Goal: Information Seeking & Learning: Find specific fact

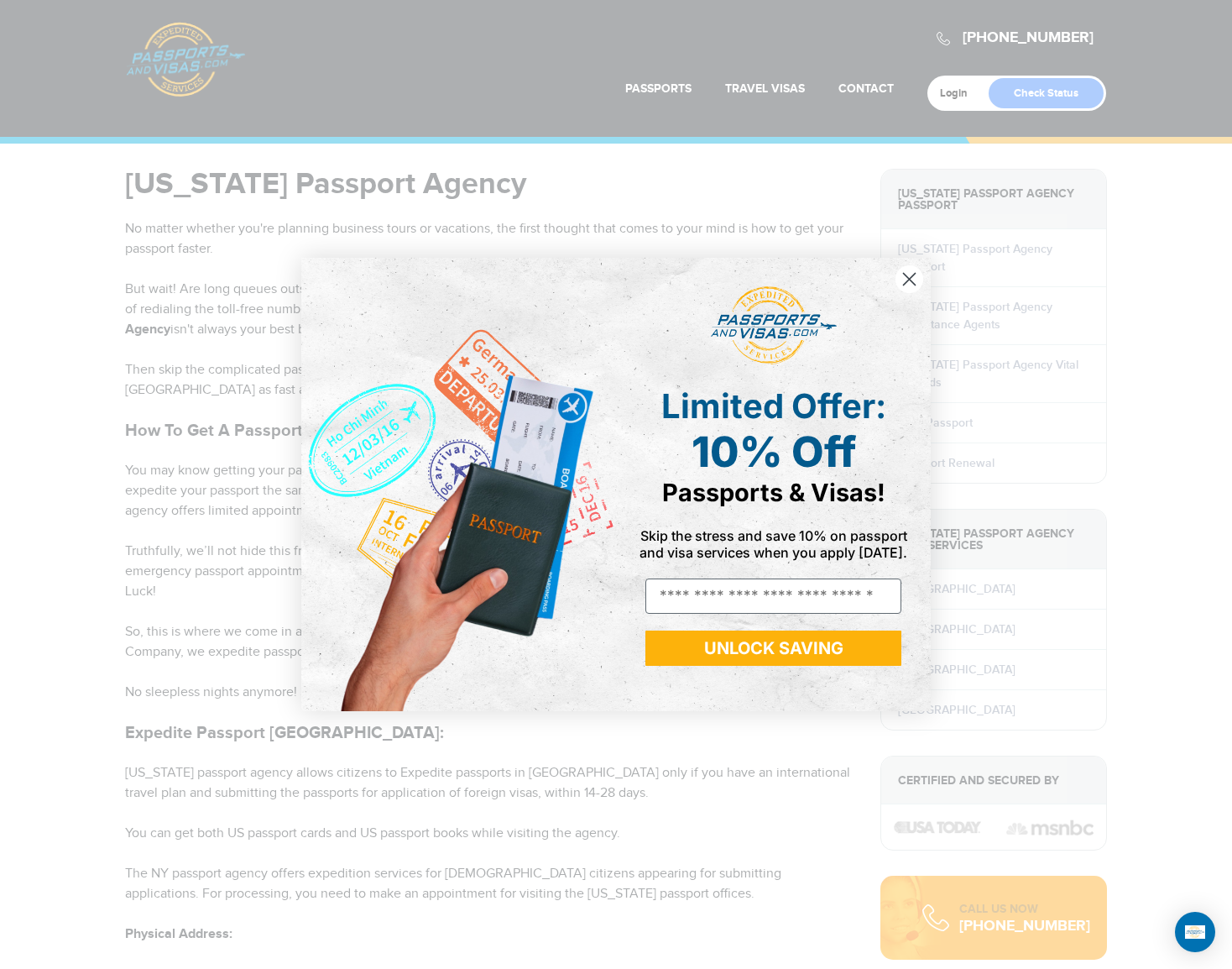
drag, startPoint x: 148, startPoint y: 228, endPoint x: 534, endPoint y: 522, distance: 485.2
click at [534, 522] on body "[PHONE_NUMBER] Passports & [DOMAIN_NAME] Login Check Status Passports Passport …" at bounding box center [616, 484] width 1232 height 969
click at [908, 282] on circle "Close dialog" at bounding box center [909, 279] width 28 height 28
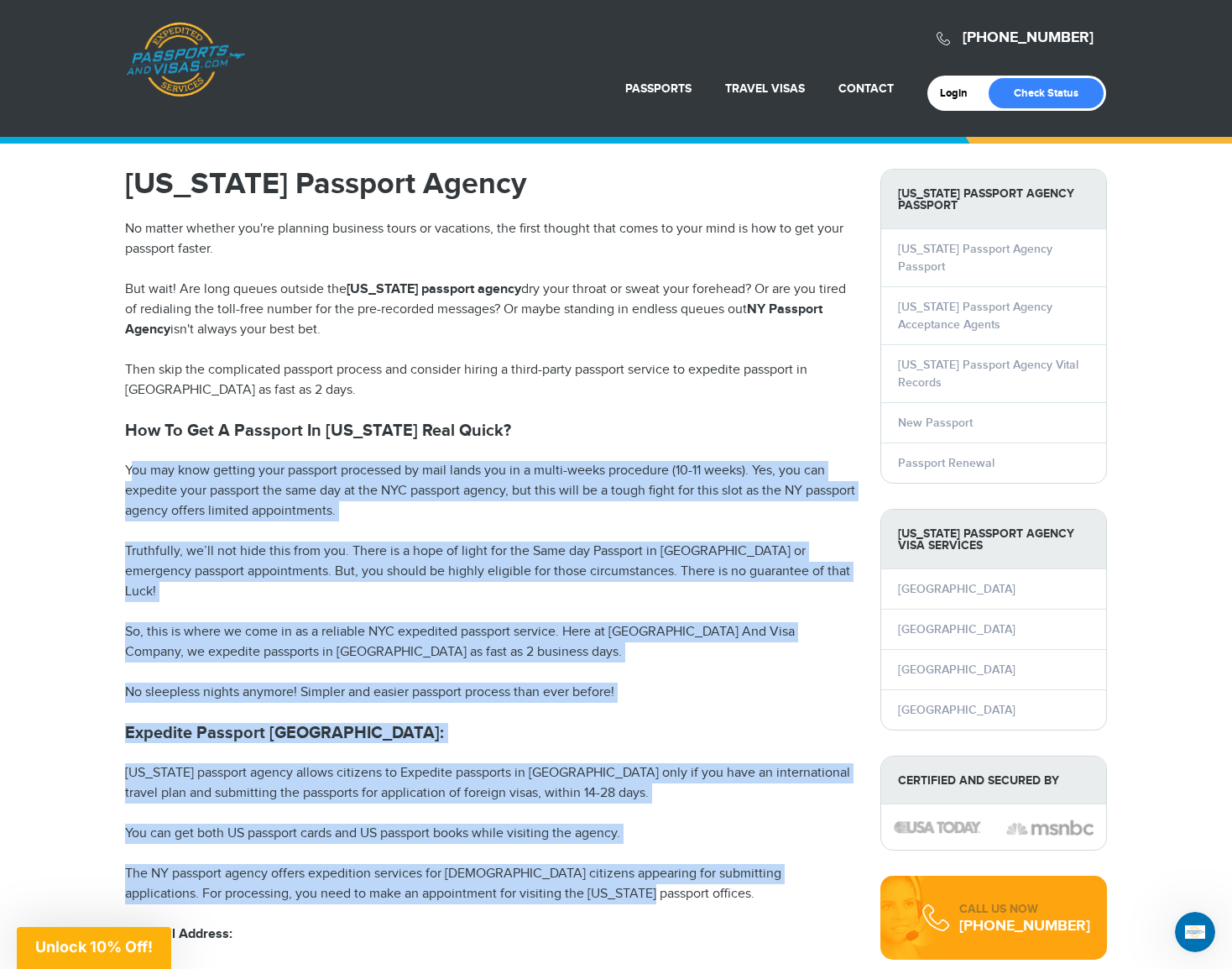
drag, startPoint x: 131, startPoint y: 461, endPoint x: 857, endPoint y: 874, distance: 835.3
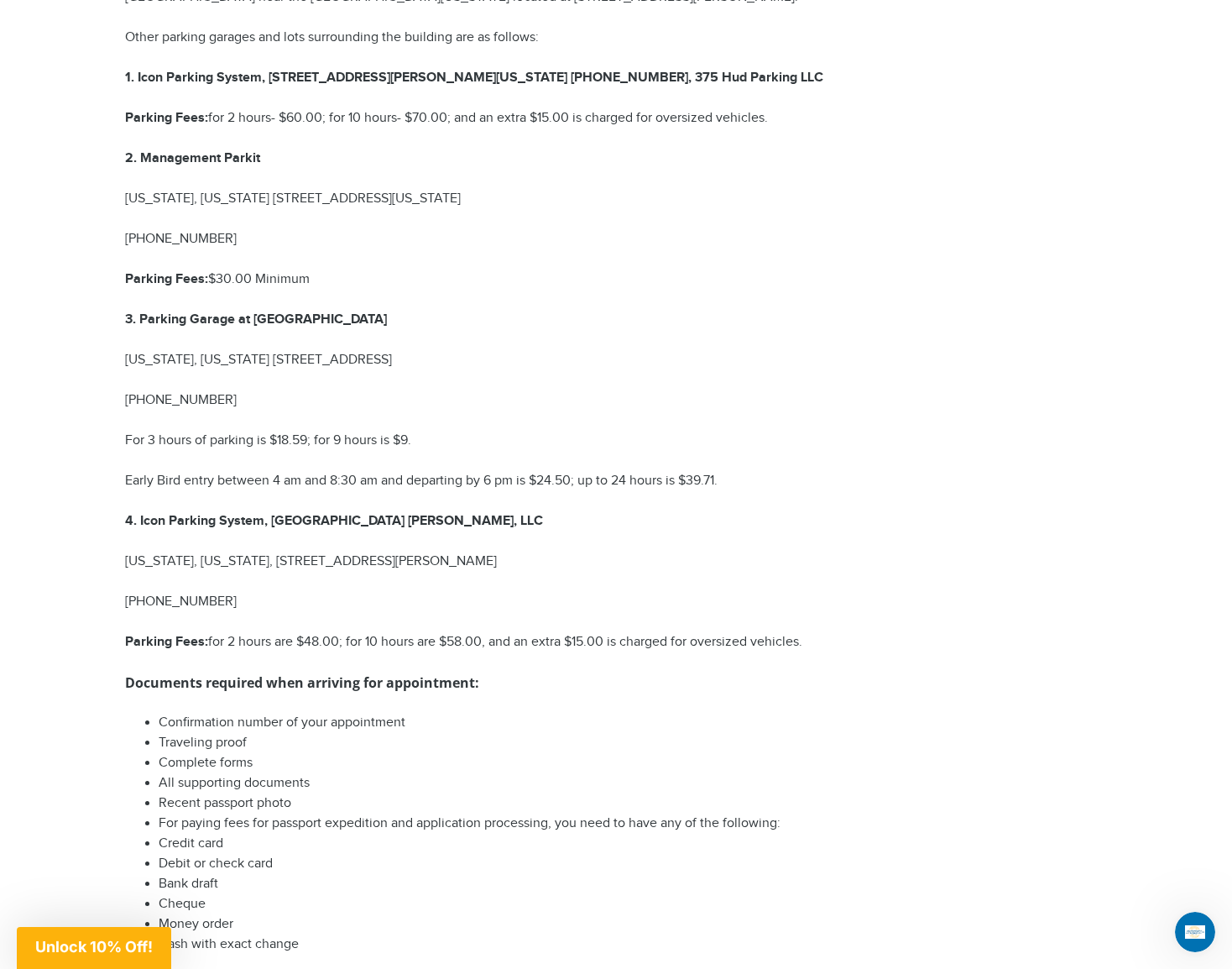
scroll to position [1763, 0]
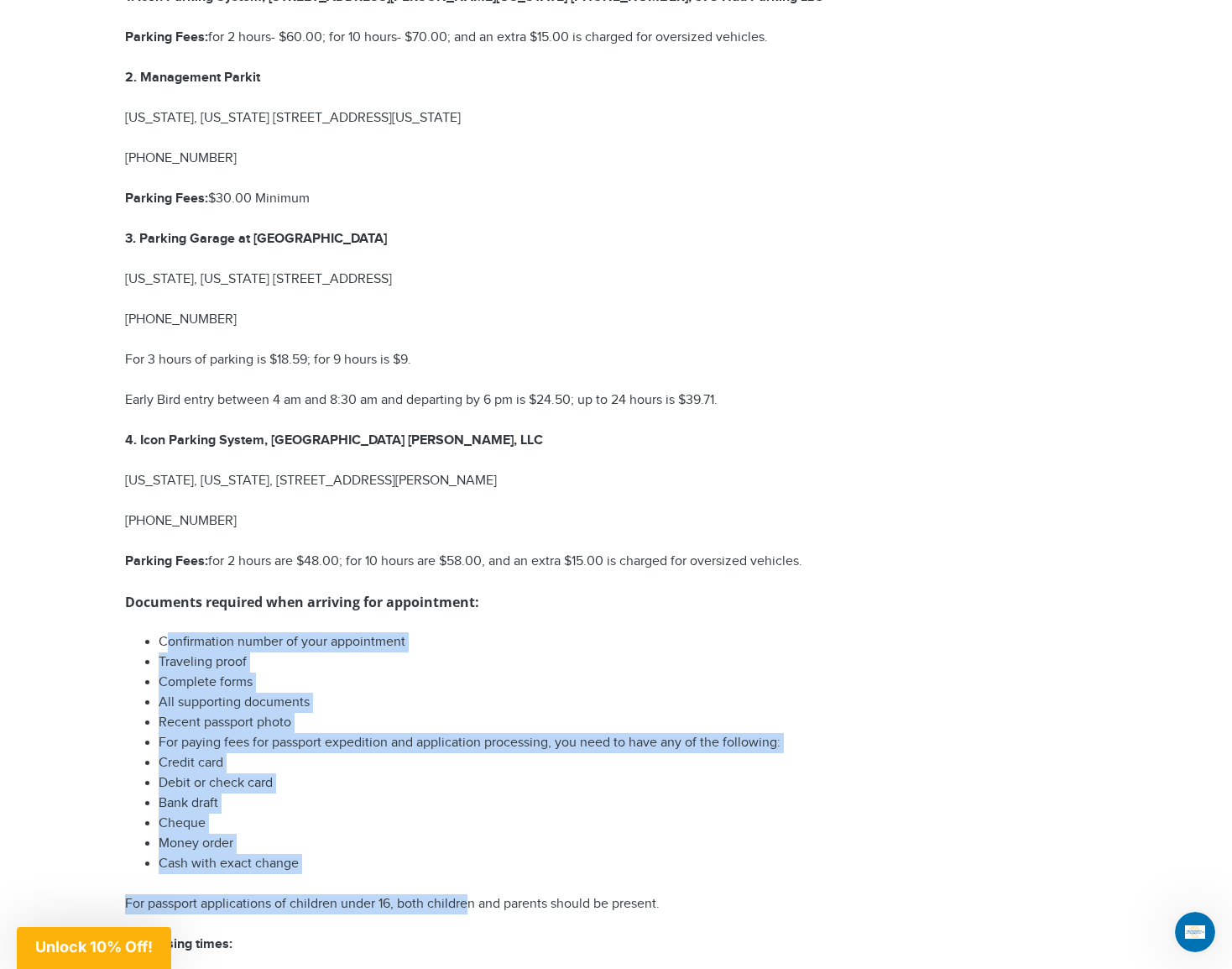
drag, startPoint x: 166, startPoint y: 598, endPoint x: 468, endPoint y: 840, distance: 387.0
click at [468, 840] on div "[US_STATE] Passport Agency No matter whether you're planning business tours or …" at bounding box center [490, 263] width 730 height 3714
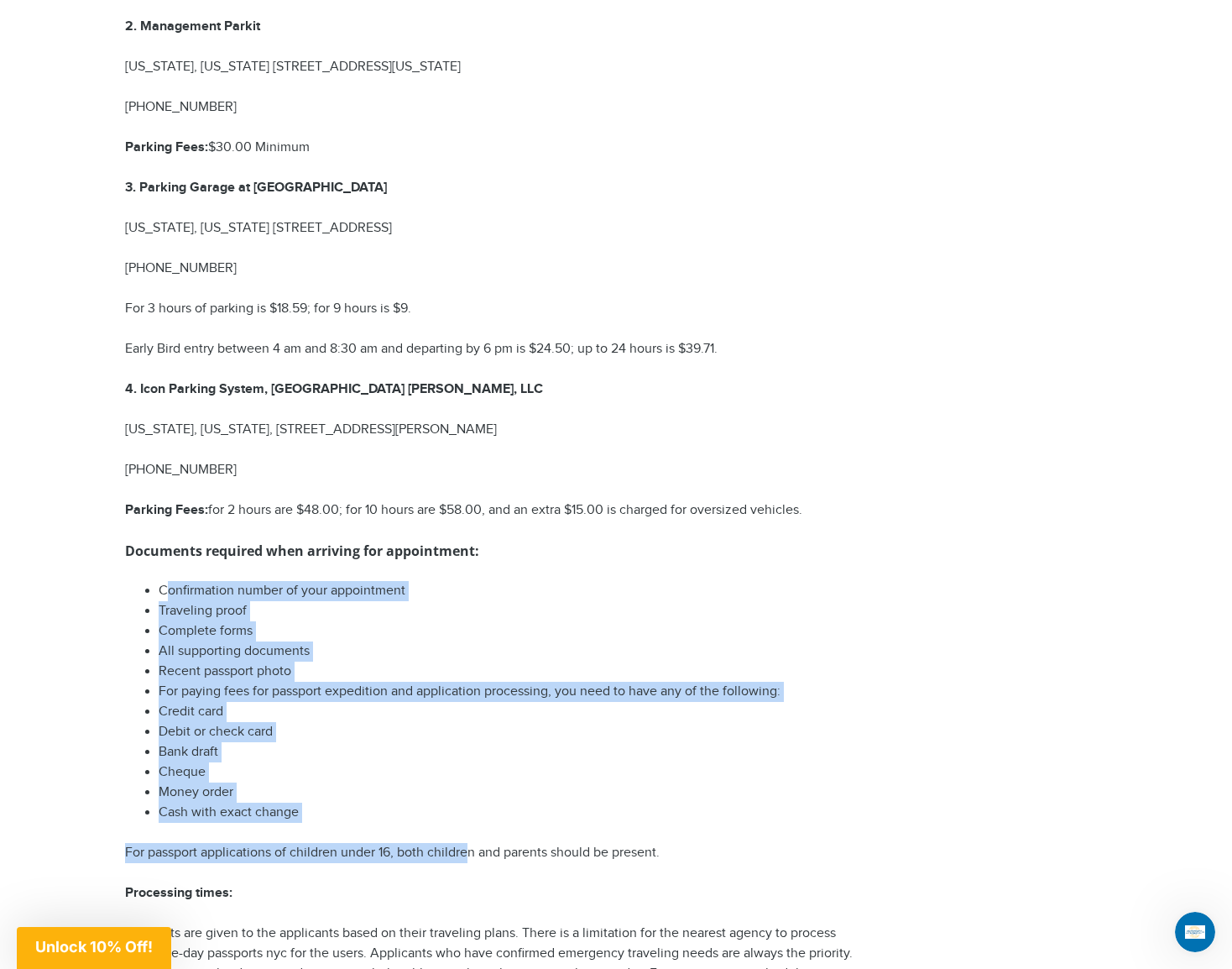
scroll to position [2015, 0]
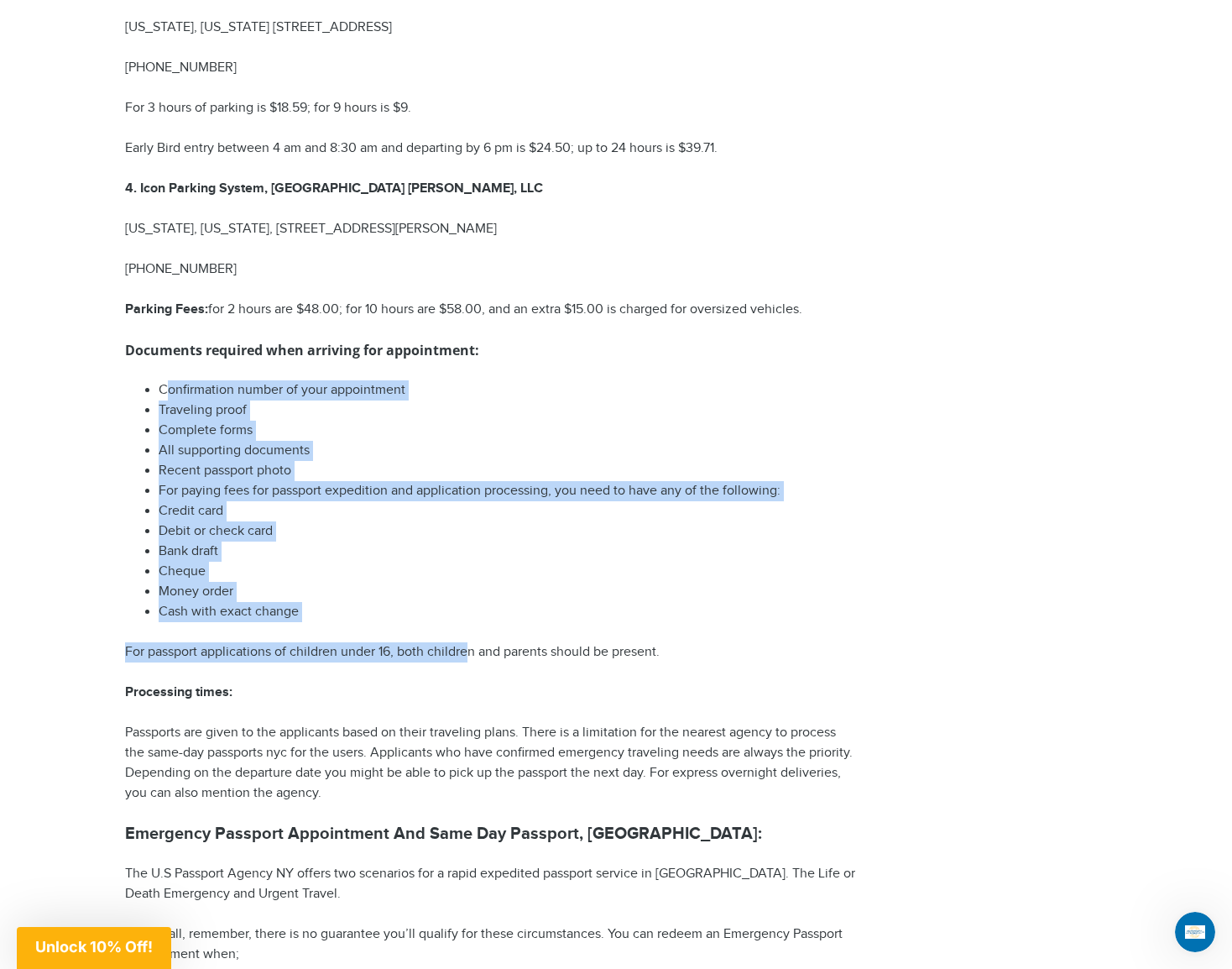
drag, startPoint x: 141, startPoint y: 689, endPoint x: 823, endPoint y: 748, distance: 684.5
click at [823, 748] on p "Passports are given to the applicants based on their traveling plans. There is …" at bounding box center [490, 763] width 730 height 80
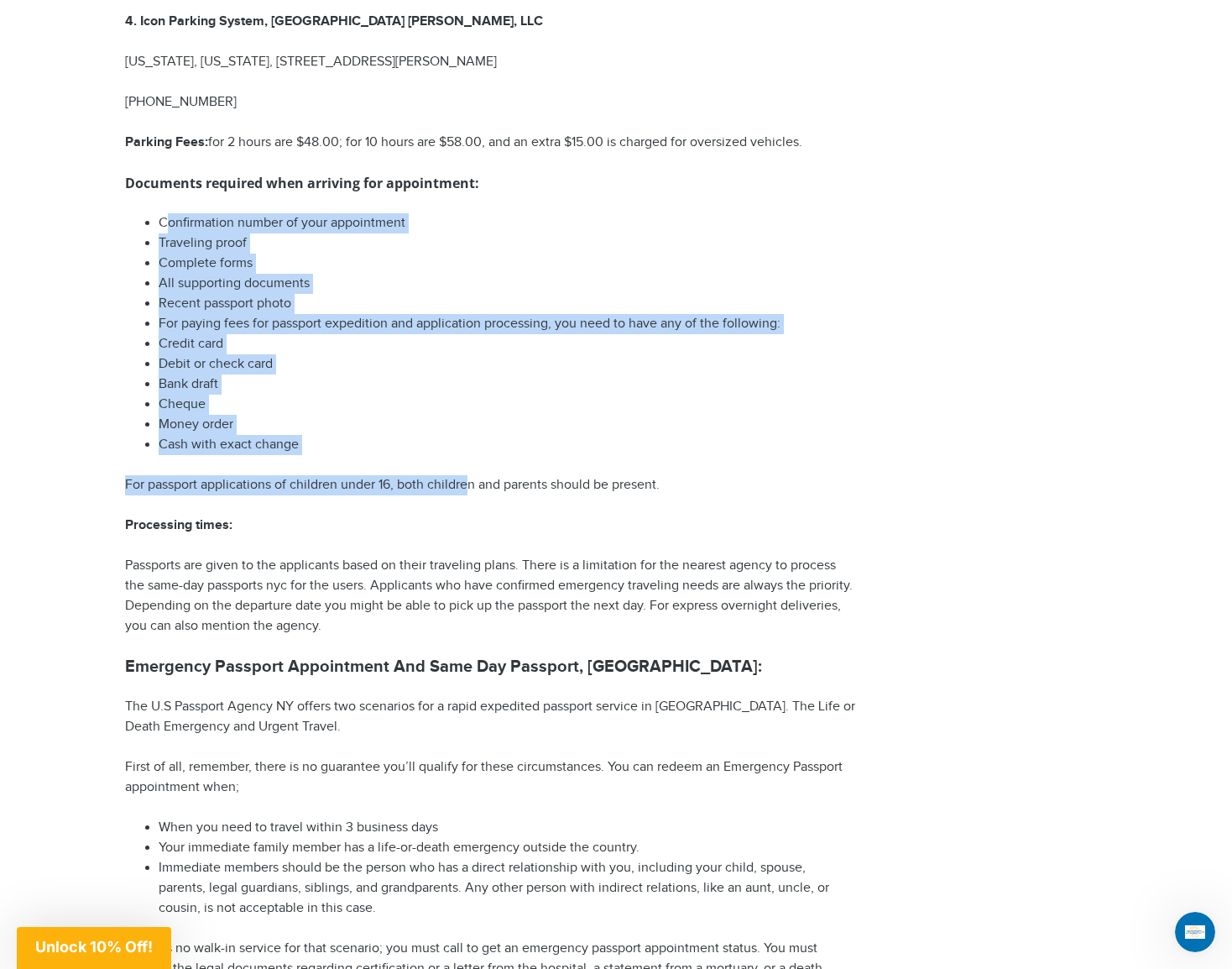
scroll to position [2183, 0]
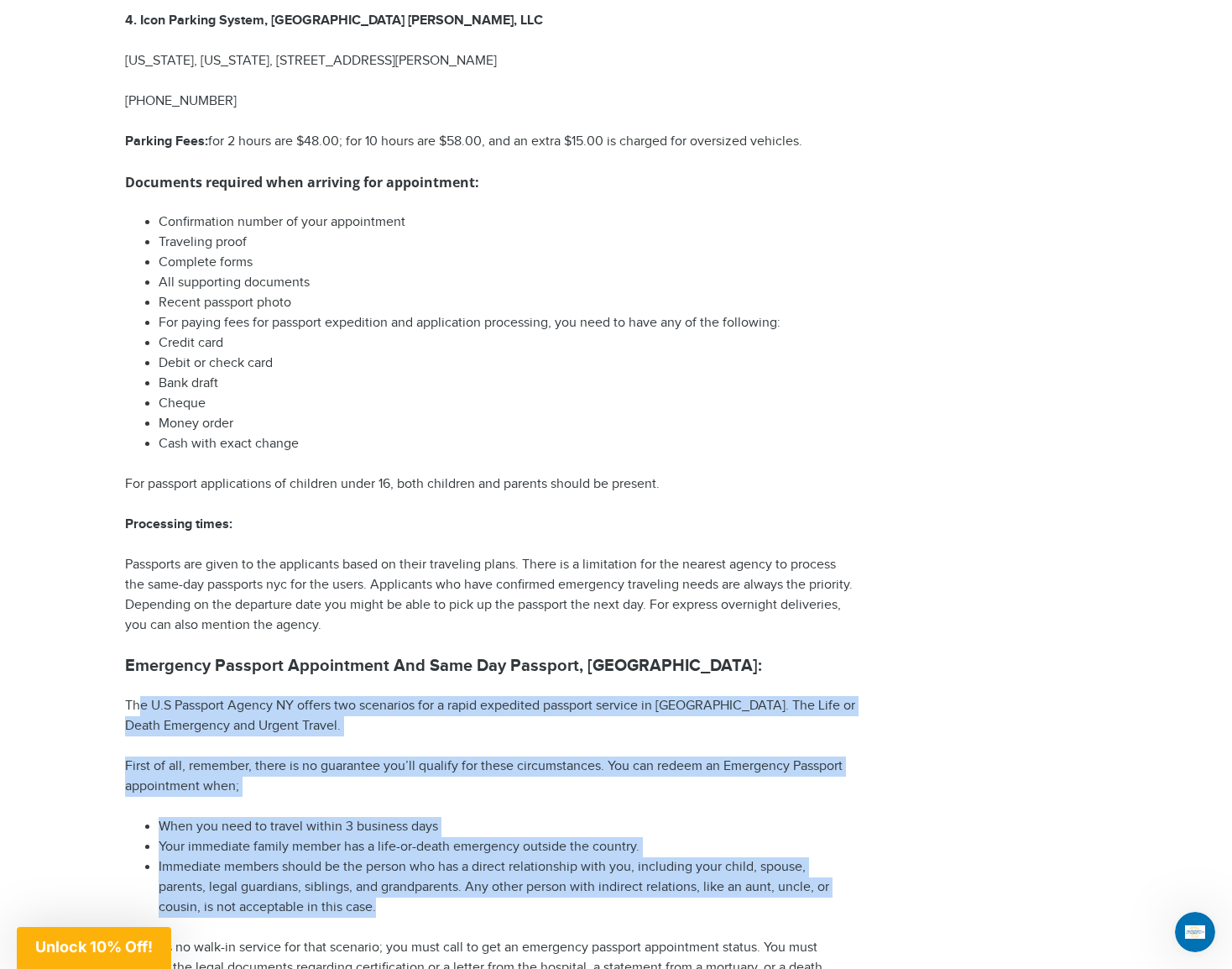
drag, startPoint x: 138, startPoint y: 655, endPoint x: 642, endPoint y: 858, distance: 543.3
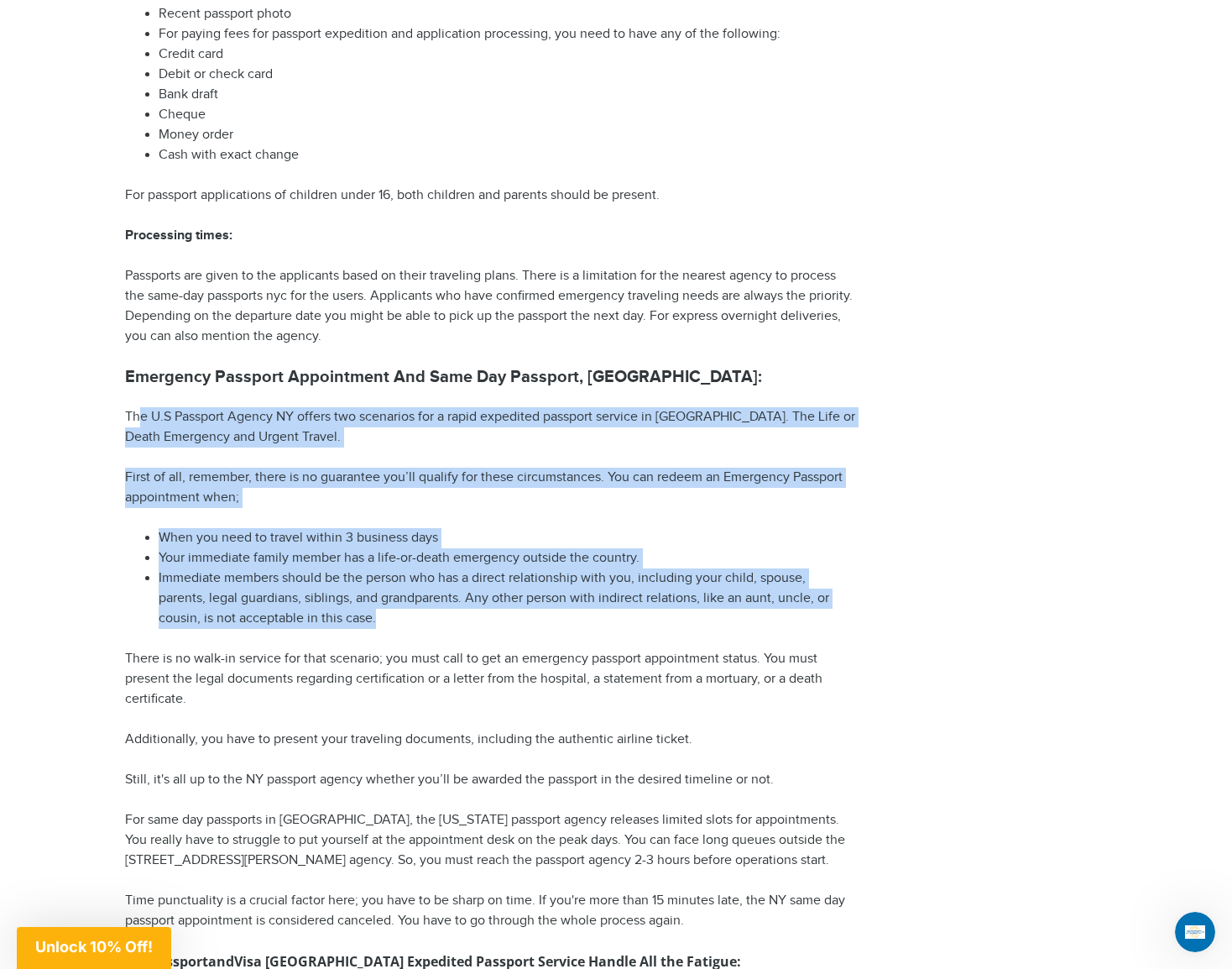
scroll to position [2519, 0]
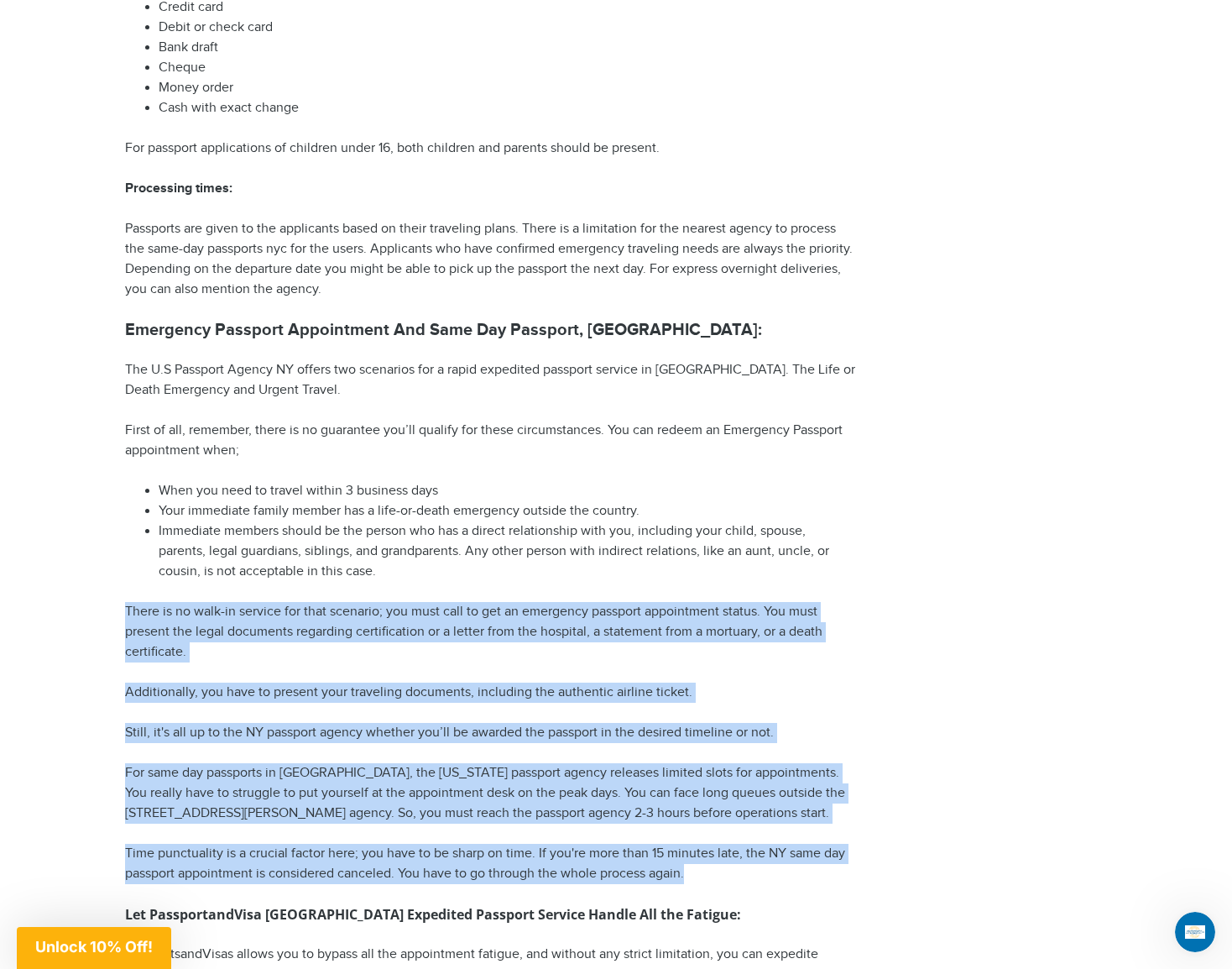
drag, startPoint x: 117, startPoint y: 578, endPoint x: 858, endPoint y: 834, distance: 784.0
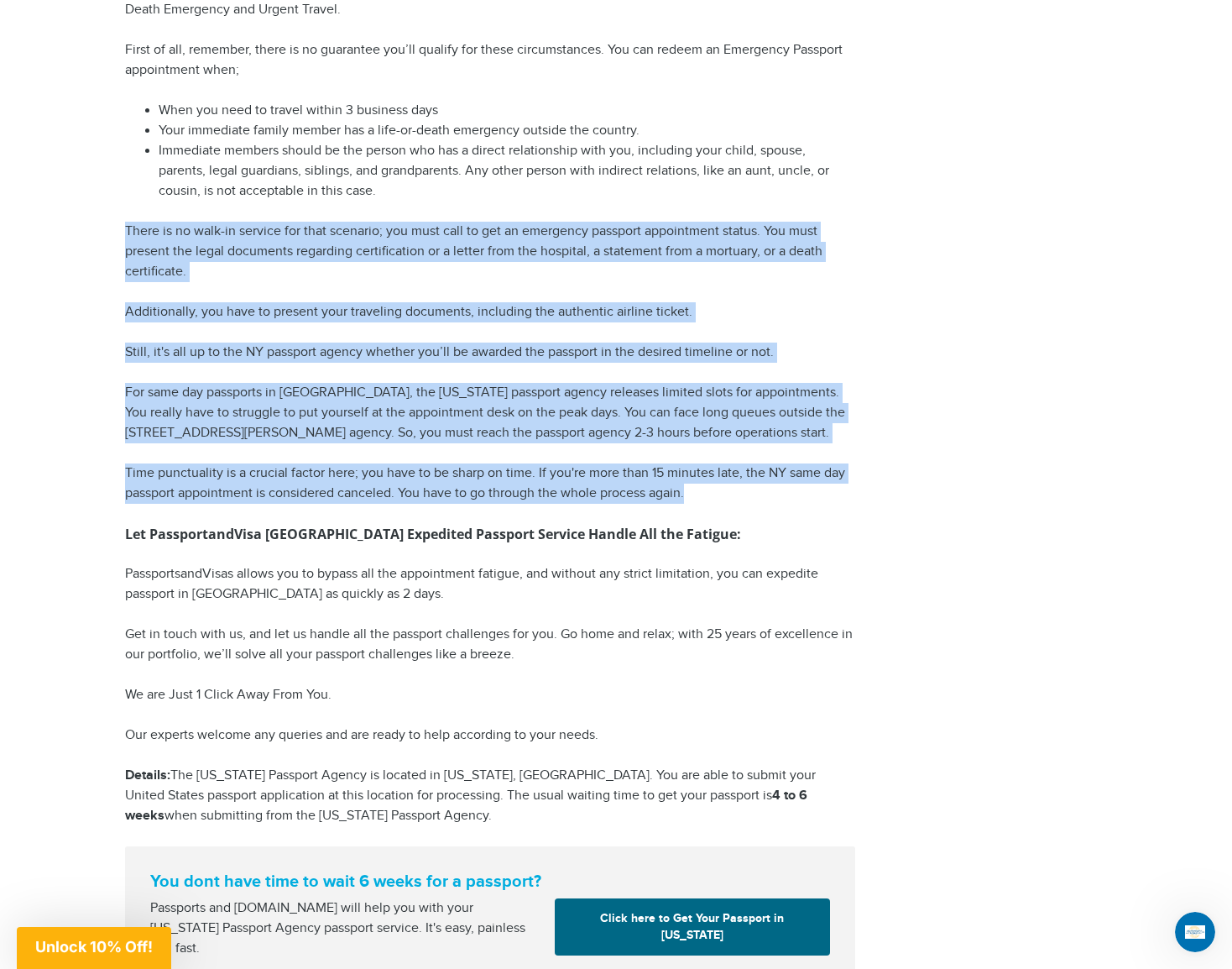
scroll to position [2938, 0]
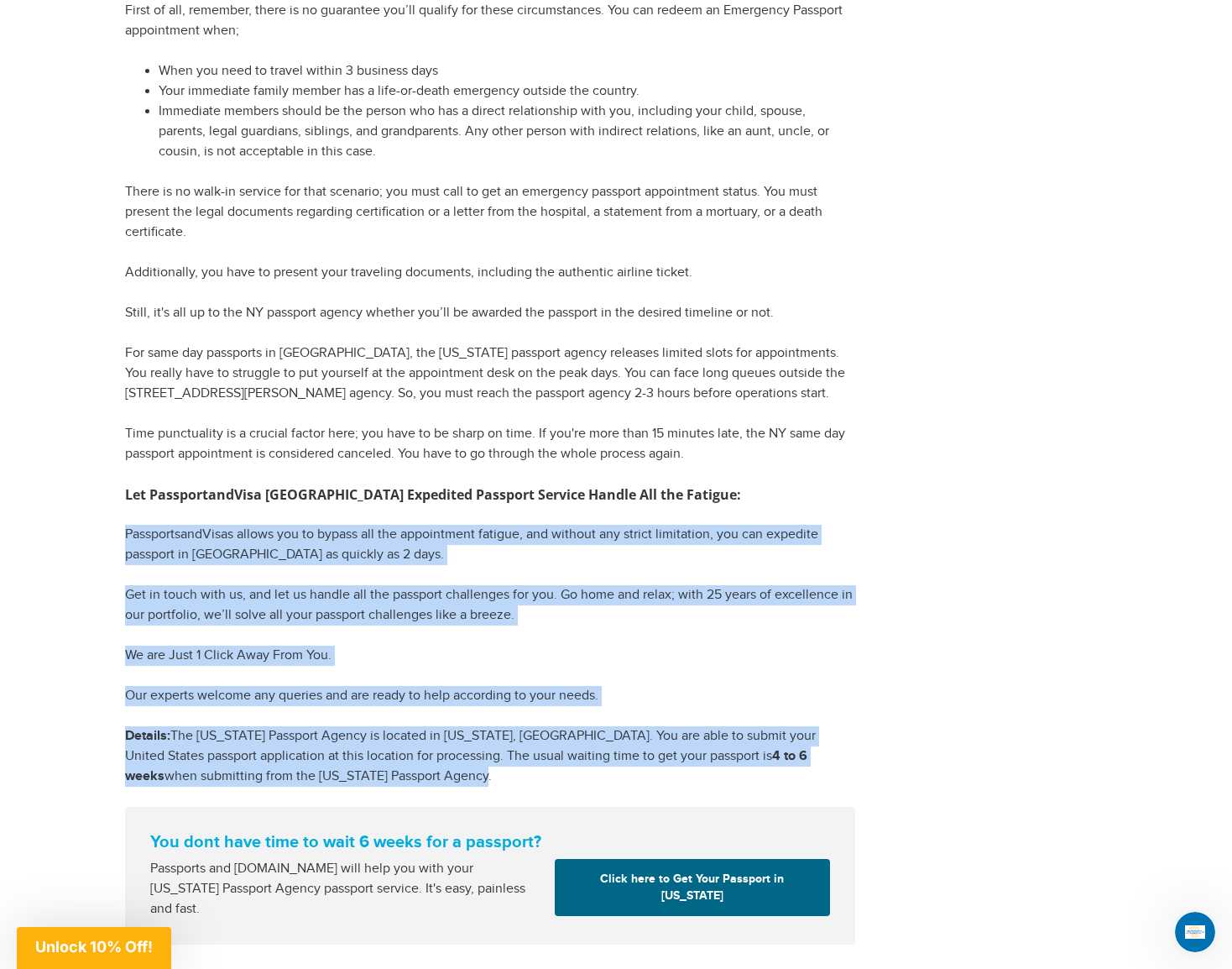
drag, startPoint x: 363, startPoint y: 735, endPoint x: 91, endPoint y: 478, distance: 374.2
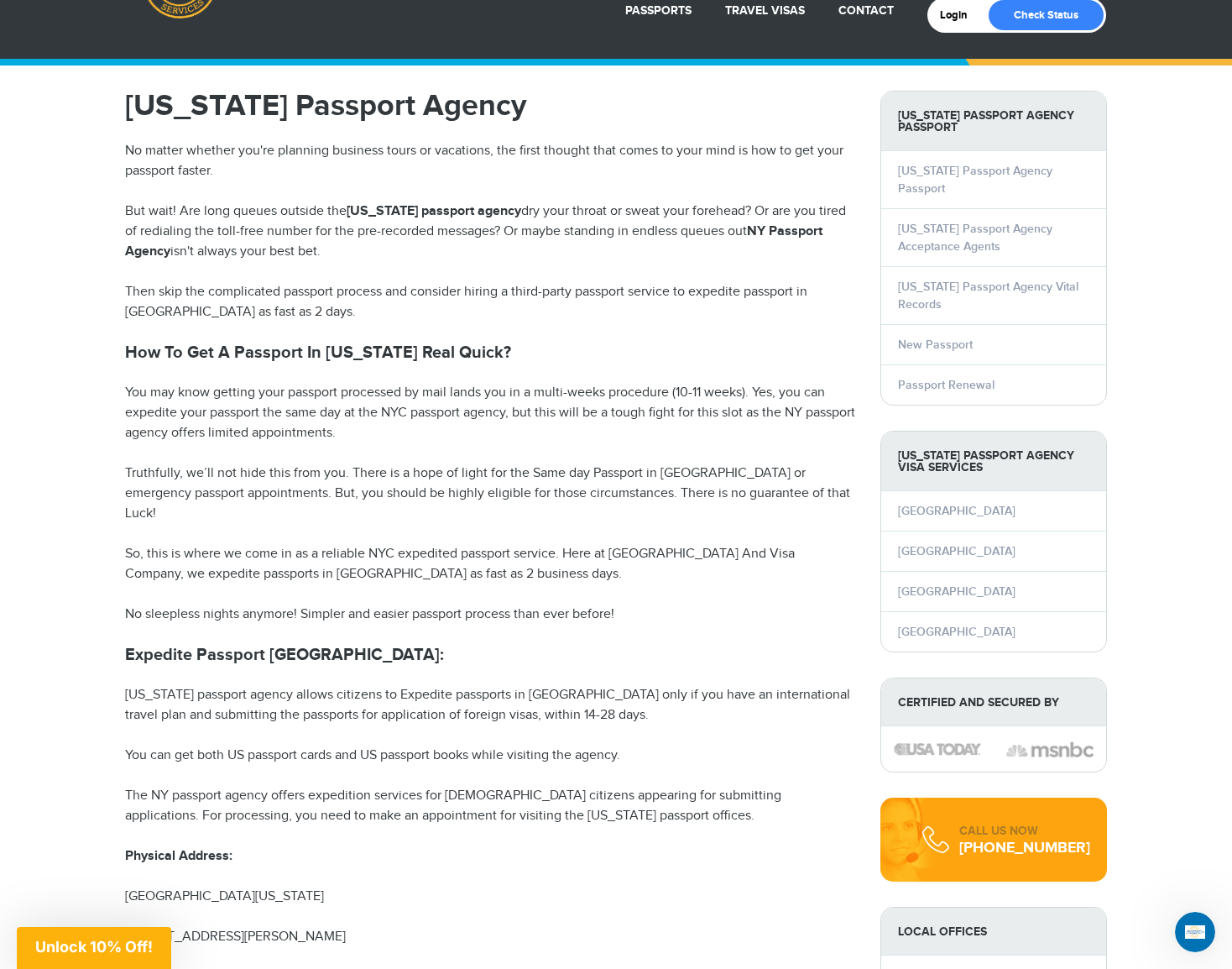
scroll to position [0, 0]
